Goal: Information Seeking & Learning: Learn about a topic

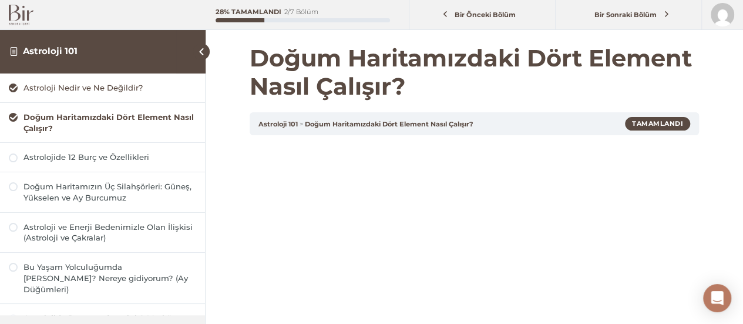
click at [105, 89] on div "Astroloji Nedir ve Ne Değildir?" at bounding box center [109, 87] width 173 height 11
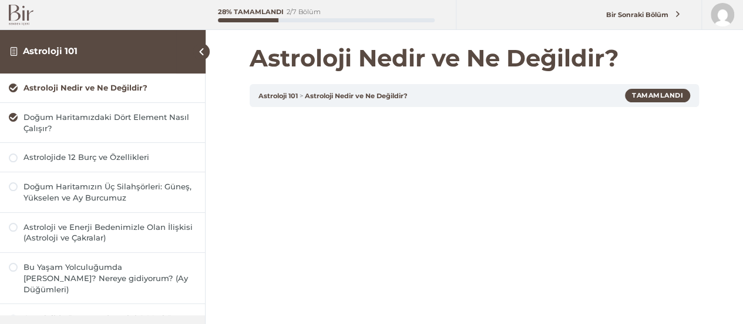
click at [105, 132] on div "Doğum Haritamızdaki Dört Element Nasıl Çalışır?" at bounding box center [109, 123] width 173 height 22
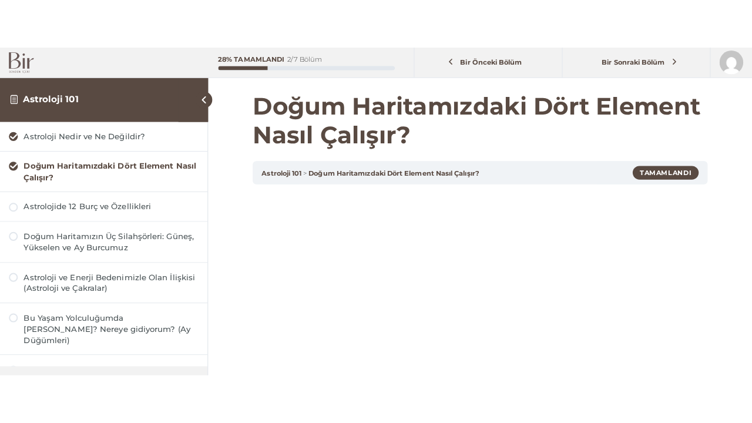
scroll to position [176, 0]
